Goal: Use online tool/utility: Use online tool/utility

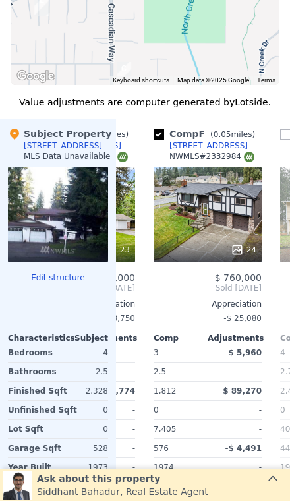
scroll to position [1249, 0]
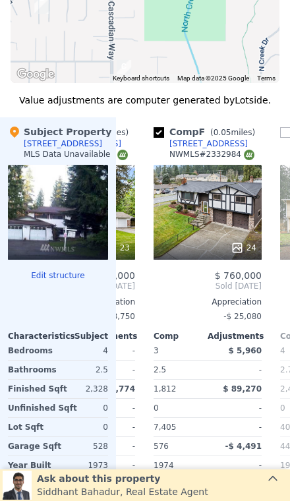
click at [234, 229] on div "24" at bounding box center [208, 212] width 108 height 95
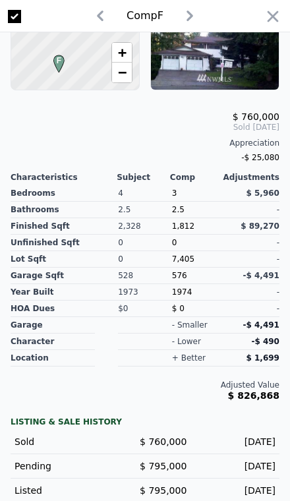
scroll to position [312, 0]
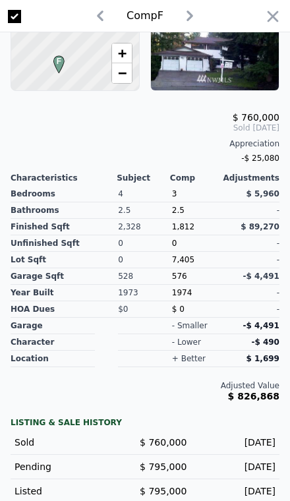
click at [278, 15] on icon "button" at bounding box center [273, 16] width 18 height 18
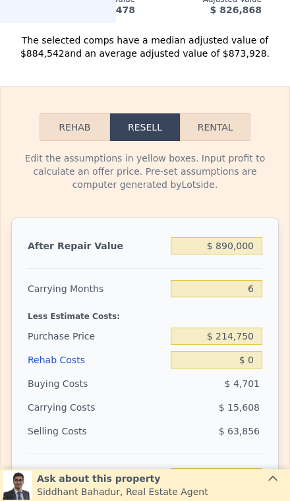
scroll to position [1771, 0]
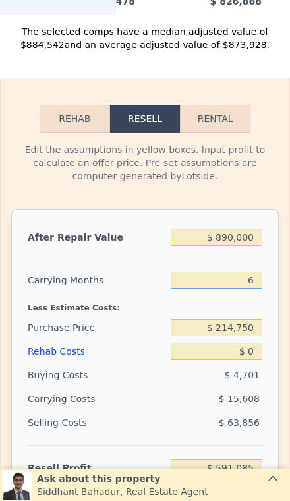
click at [257, 274] on input "6" at bounding box center [217, 280] width 92 height 17
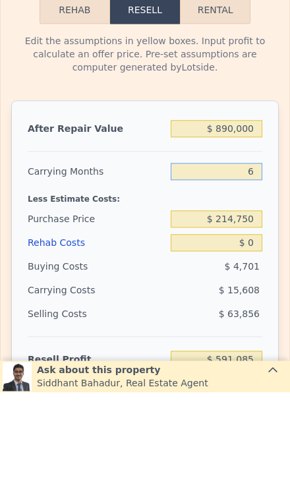
type input "16"
type input "$ 565,073"
type input "1"
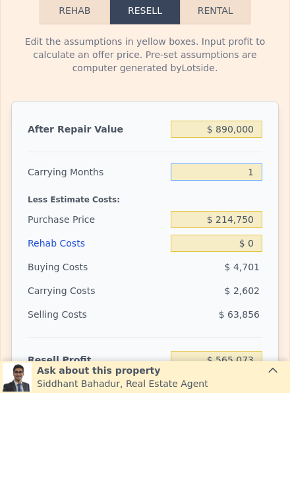
type input "$ 604,091"
type input "1"
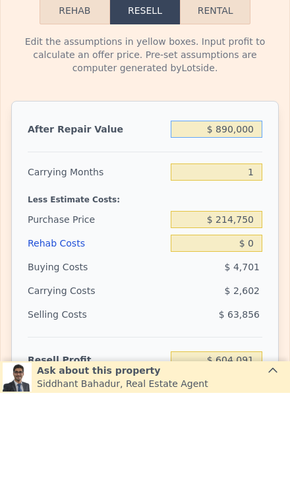
click at [256, 229] on input "$ 890,000" at bounding box center [217, 237] width 92 height 17
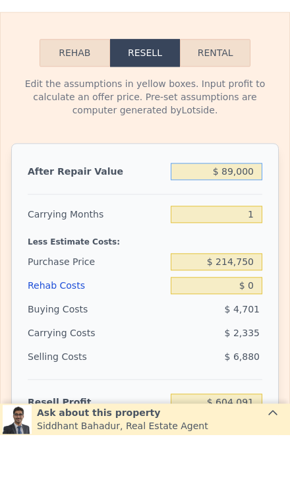
type input "$ 8,900"
type input "-$ 139,666"
type input "$ 890"
type input "-$ 214,043"
type input "$ 89"
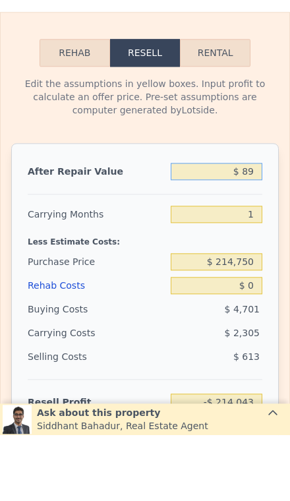
type input "-$ 221,479"
type input "$ 8"
type input "-$ 222,298"
type input "$ 7"
type input "-$ 222,299"
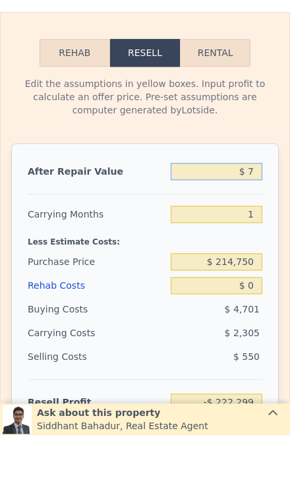
type input "$ 74"
type input "-$ 222,237"
type input "$ 749"
type input "-$ 221,610"
type input "$ 74,900"
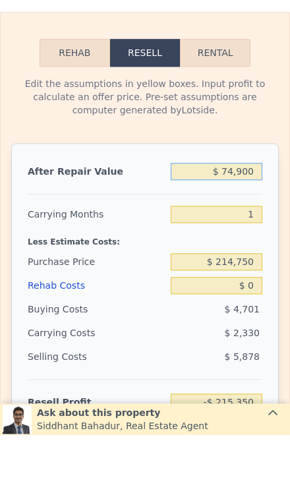
type input "-$ 152,759"
type input "$ 749,000"
type input "$ 473,168"
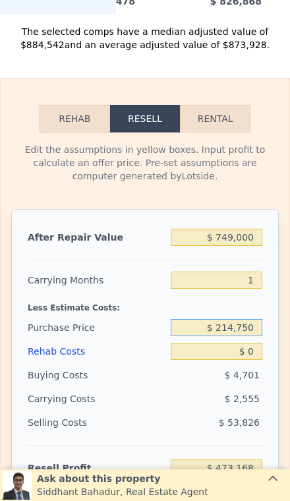
click at [253, 329] on input "$ 214,750" at bounding box center [217, 327] width 92 height 17
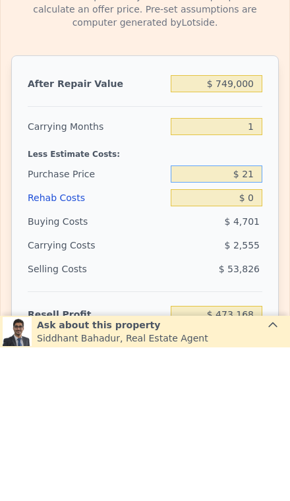
type input "$ 2"
type input "$ 650,000"
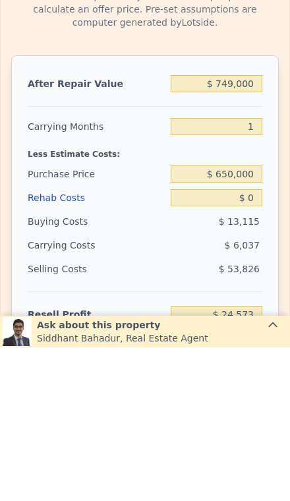
type input "$ 26,022"
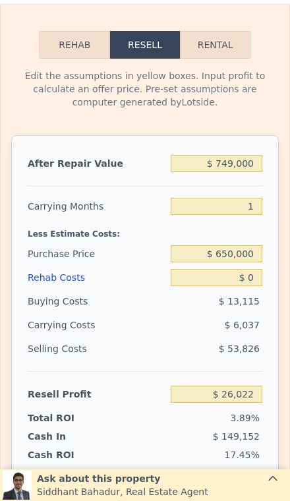
scroll to position [1845, 0]
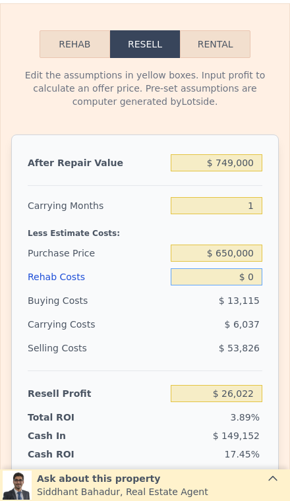
click at [255, 278] on input "$ 0" at bounding box center [217, 276] width 92 height 17
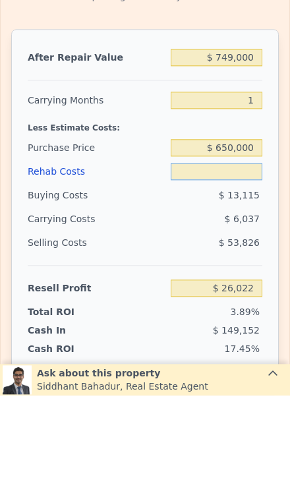
type input "$ 2"
type input "$ 26,020"
type input "$ 200"
type input "$ 26,002"
type input "$ 2,000"
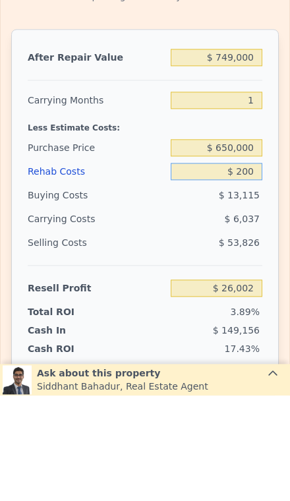
type input "$ 25,817"
type input "$ 20,000"
type input "$ 5,542"
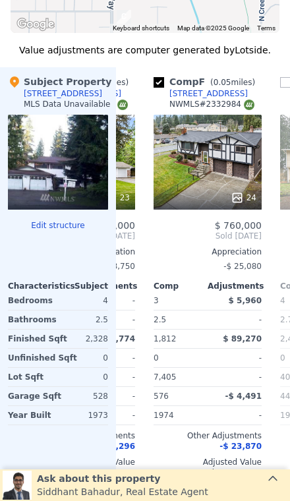
scroll to position [1300, 0]
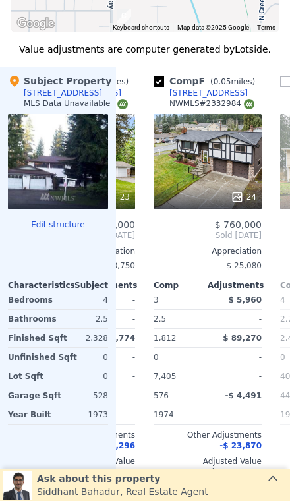
click at [67, 162] on div at bounding box center [58, 161] width 100 height 95
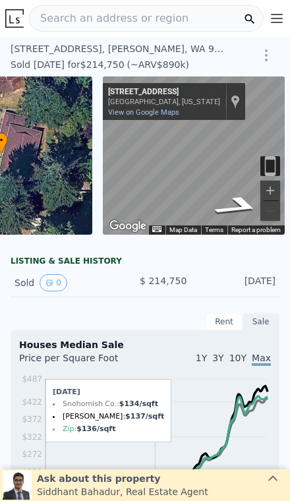
scroll to position [0, 0]
click at [269, 195] on button "Zoom in" at bounding box center [271, 191] width 20 height 20
click at [268, 194] on button "Zoom in" at bounding box center [271, 191] width 20 height 20
click at [267, 188] on button "Zoom in" at bounding box center [271, 191] width 20 height 20
type input "$ 890,000"
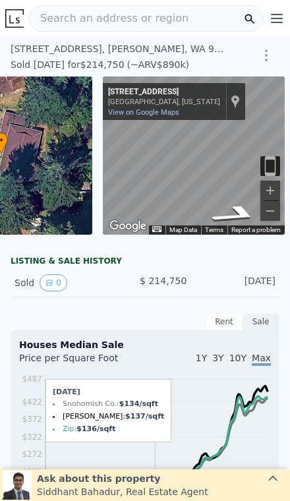
type input "6"
type input "$ 0"
type input "$ 591,085"
